Goal: Task Accomplishment & Management: Use online tool/utility

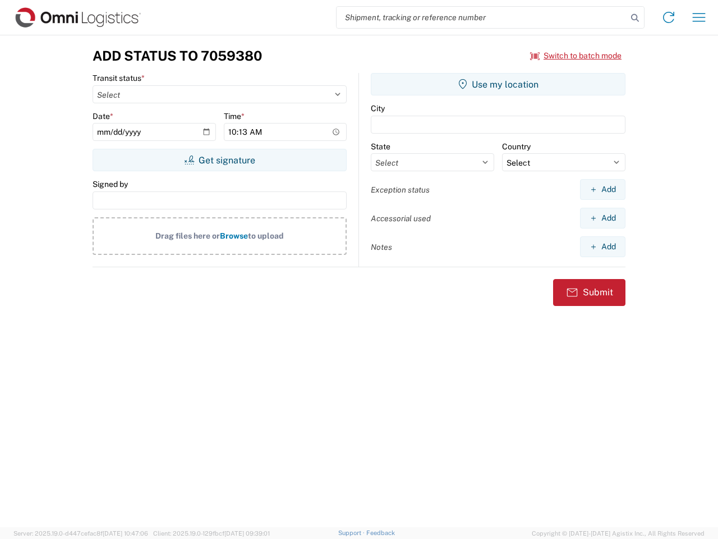
click at [482, 17] on input "search" at bounding box center [482, 17] width 291 height 21
click at [635, 18] on icon at bounding box center [635, 18] width 16 height 16
click at [669, 17] on icon at bounding box center [669, 17] width 18 height 18
click at [699, 17] on icon "button" at bounding box center [699, 17] width 13 height 8
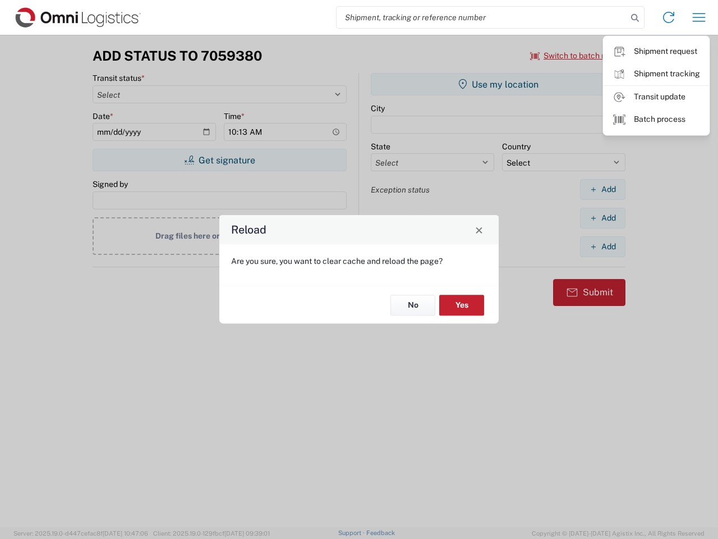
click at [576, 56] on div "Reload Are you sure, you want to clear cache and reload the page? No Yes" at bounding box center [359, 269] width 718 height 539
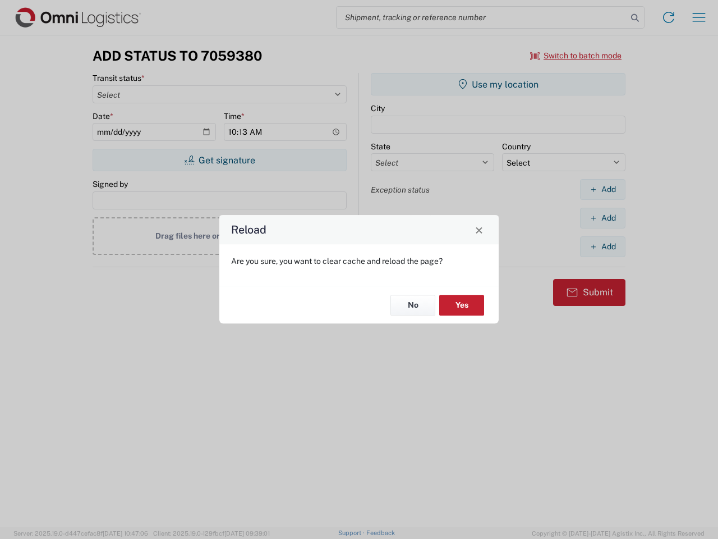
click at [219, 160] on div "Reload Are you sure, you want to clear cache and reload the page? No Yes" at bounding box center [359, 269] width 718 height 539
click at [498, 84] on div "Reload Are you sure, you want to clear cache and reload the page? No Yes" at bounding box center [359, 269] width 718 height 539
click at [603, 189] on div "Reload Are you sure, you want to clear cache and reload the page? No Yes" at bounding box center [359, 269] width 718 height 539
click at [603, 218] on div "Reload Are you sure, you want to clear cache and reload the page? No Yes" at bounding box center [359, 269] width 718 height 539
click at [603, 246] on div "Reload Are you sure, you want to clear cache and reload the page? No Yes" at bounding box center [359, 269] width 718 height 539
